Goal: Information Seeking & Learning: Check status

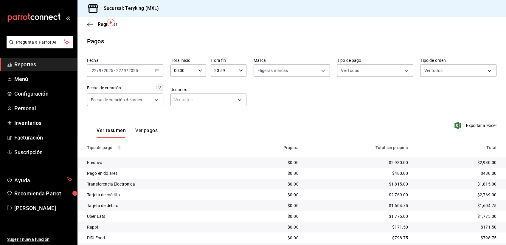
scroll to position [19, 0]
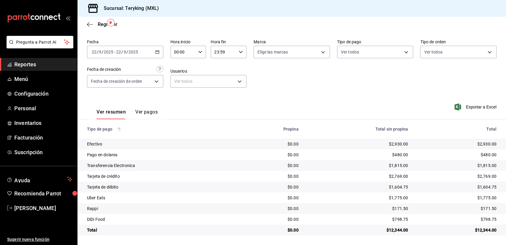
click at [31, 65] on span "Reportes" at bounding box center [43, 64] width 58 height 8
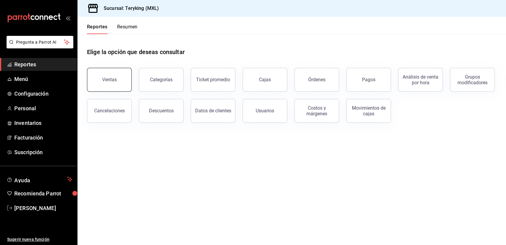
click at [100, 80] on button "Ventas" at bounding box center [109, 80] width 45 height 24
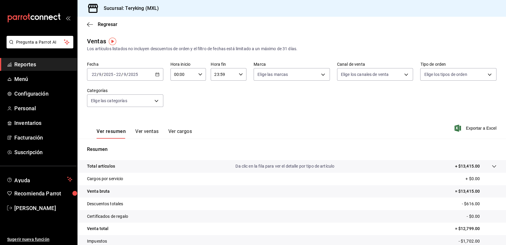
click at [27, 65] on span "Reportes" at bounding box center [43, 64] width 58 height 8
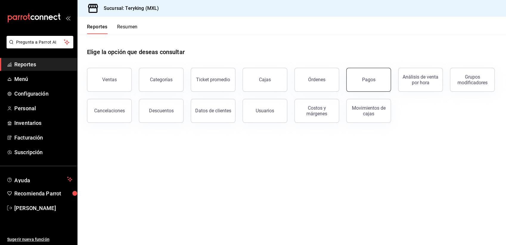
click at [365, 81] on div "Pagos" at bounding box center [368, 80] width 13 height 6
